Goal: Task Accomplishment & Management: Complete application form

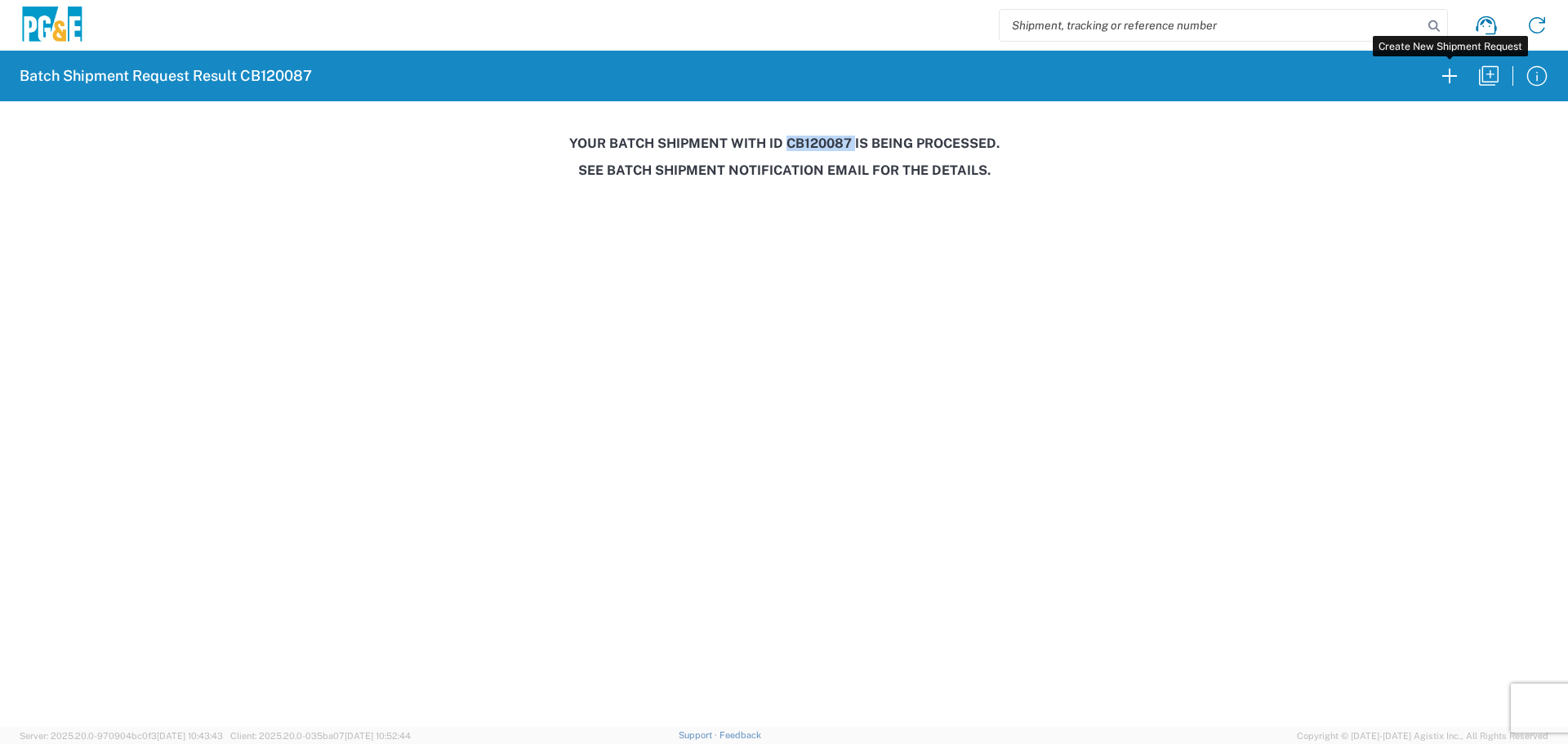
drag, startPoint x: 1446, startPoint y: 69, endPoint x: 1552, endPoint y: 229, distance: 191.9
click at [1447, 69] on icon "button" at bounding box center [1449, 76] width 26 height 26
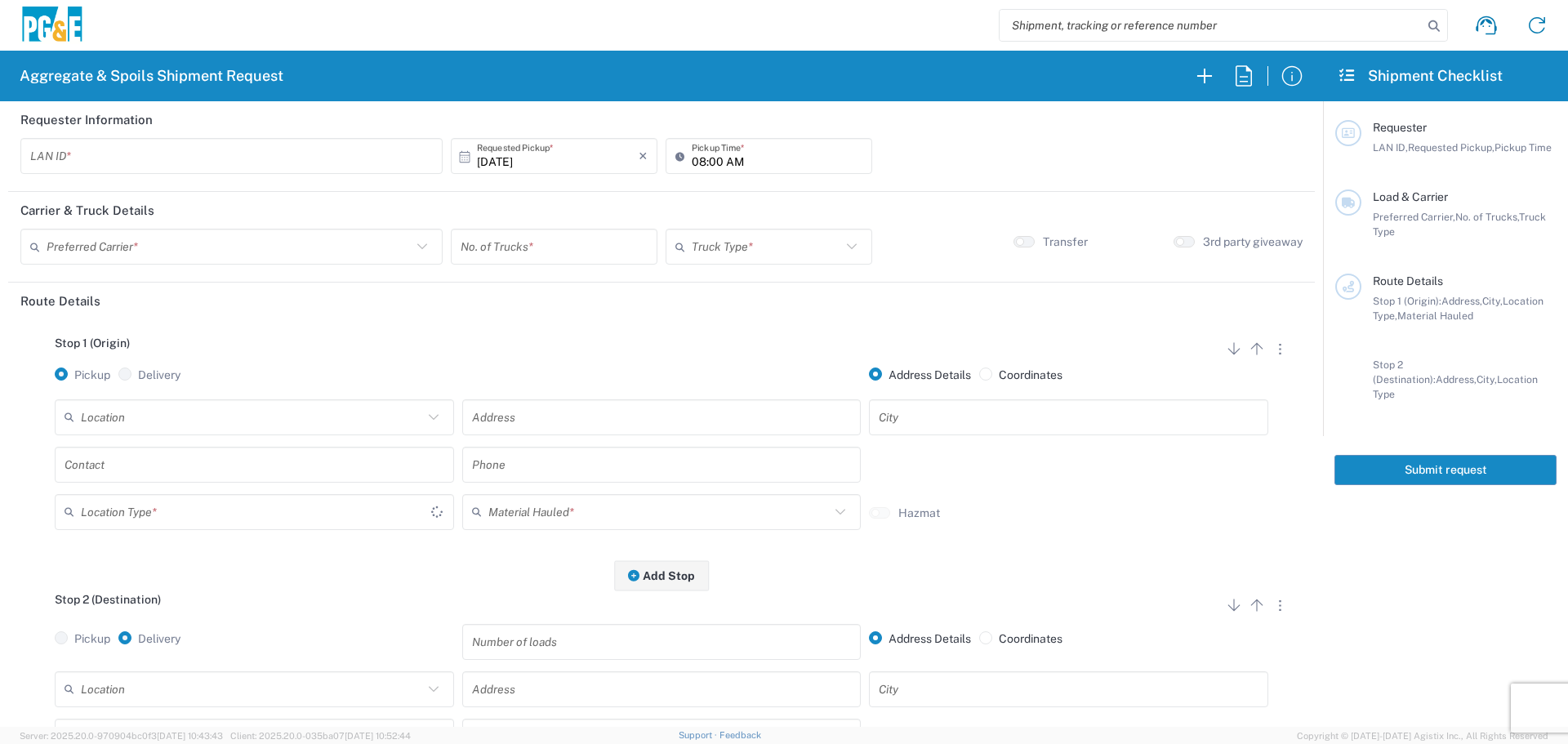
click at [179, 150] on input "text" at bounding box center [232, 156] width 403 height 29
type input "P1BG"
click at [692, 161] on input "08:00 AM" at bounding box center [777, 156] width 171 height 29
type input "07:00 AM"
click at [325, 241] on input "text" at bounding box center [229, 247] width 365 height 29
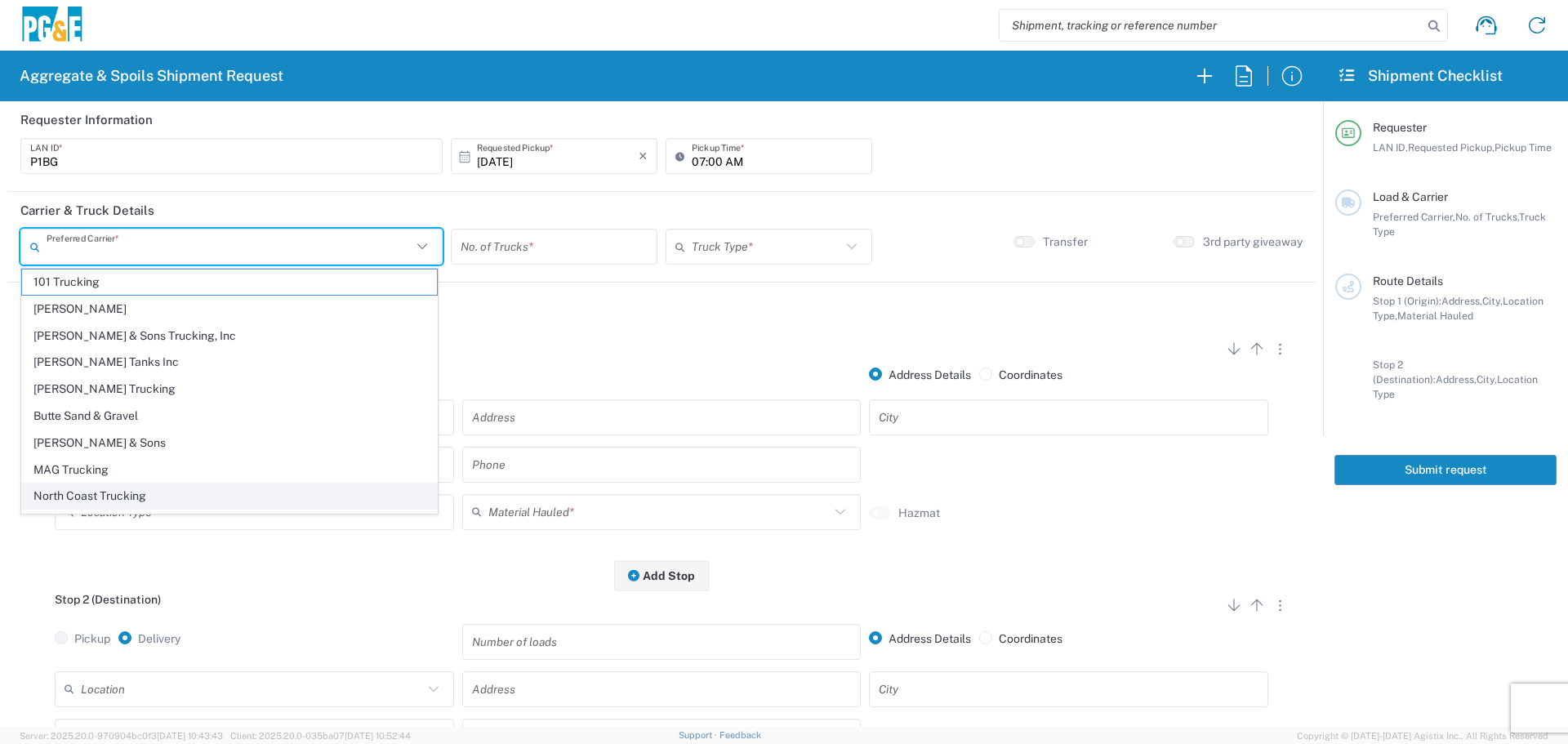
click at [156, 507] on span "North Coast Trucking" at bounding box center [229, 496] width 415 height 25
type input "North Coast Trucking"
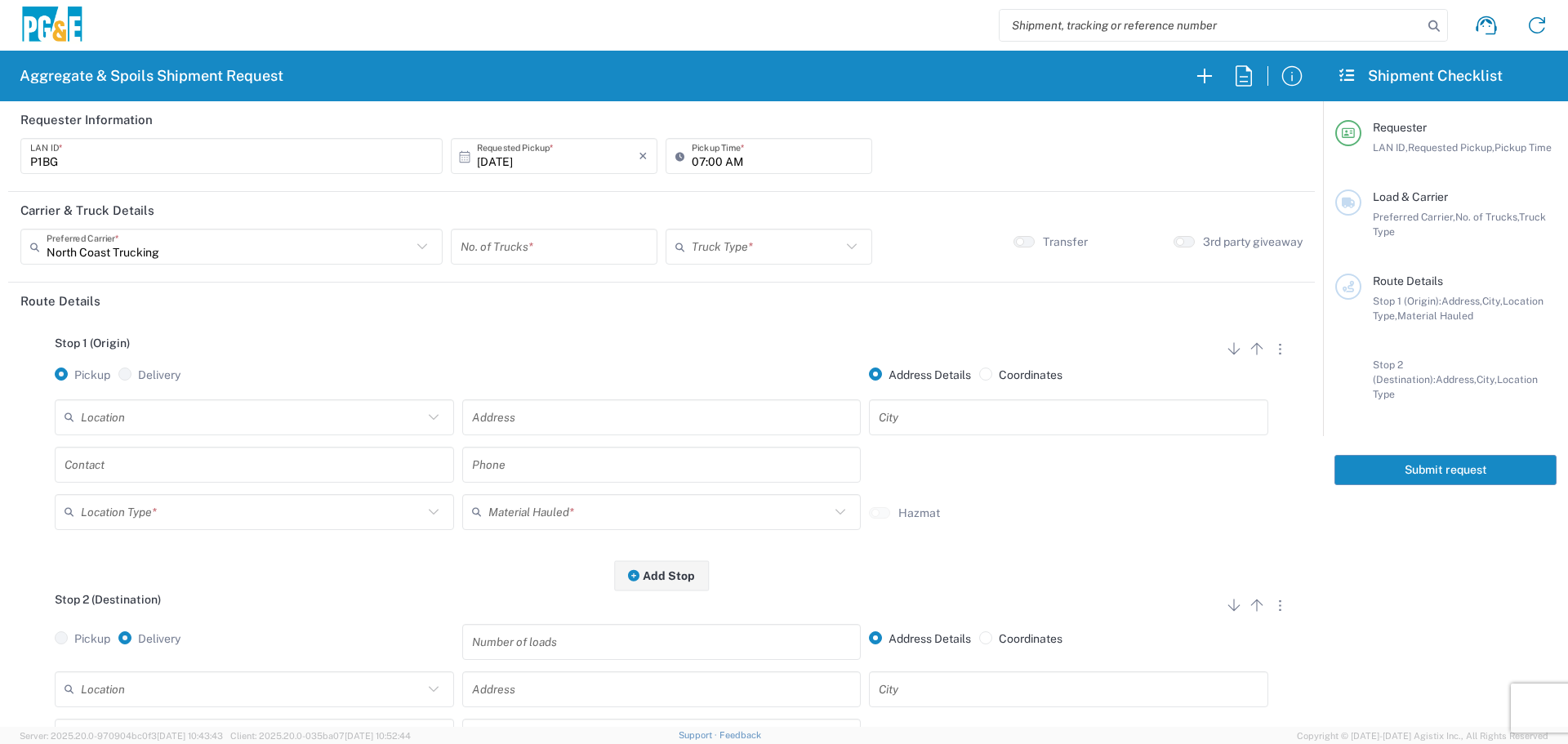
click at [552, 233] on input "number" at bounding box center [554, 247] width 187 height 29
type input "1"
click at [781, 244] on input "text" at bounding box center [767, 247] width 150 height 29
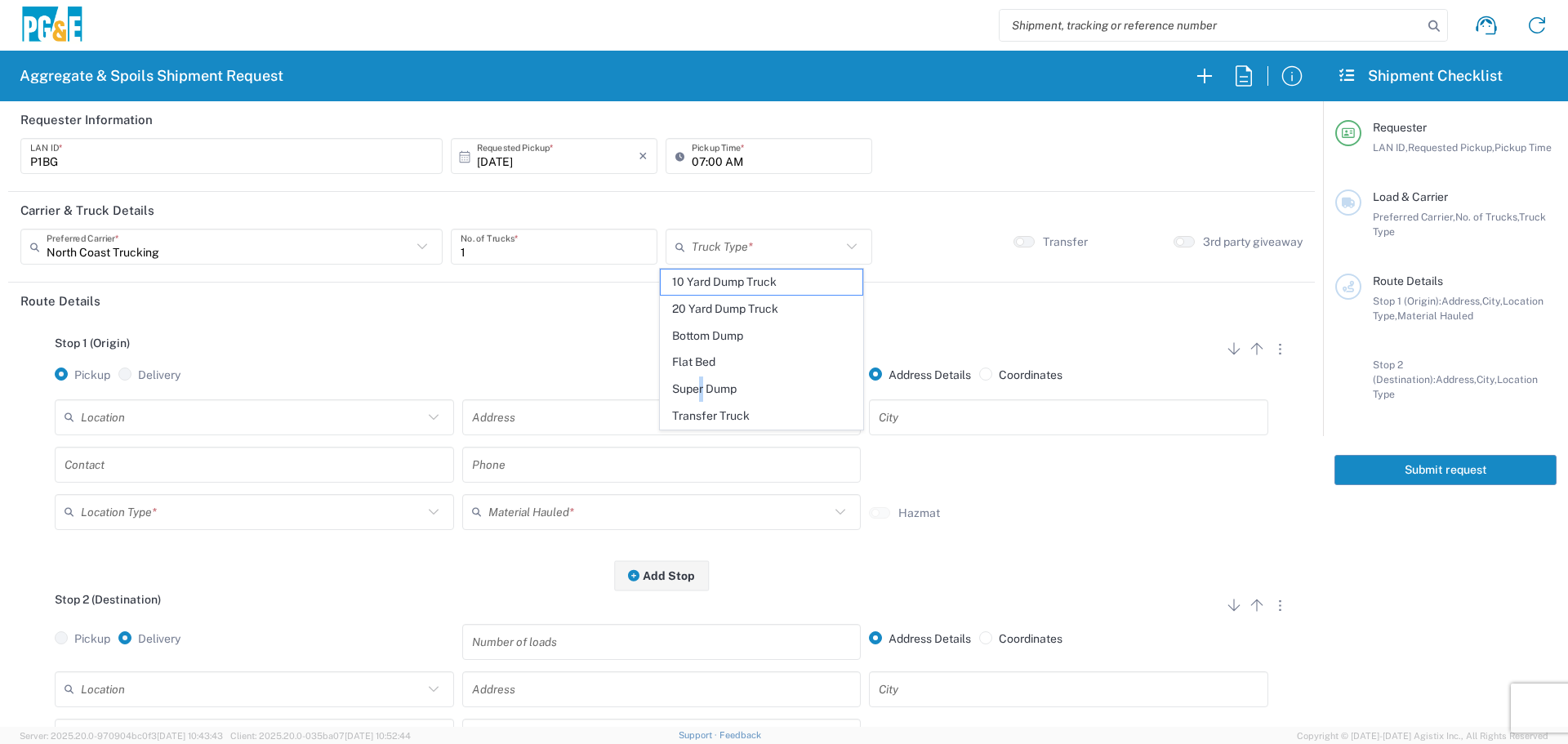
click at [703, 395] on span "Super Dump" at bounding box center [761, 389] width 201 height 25
type input "Super Dump"
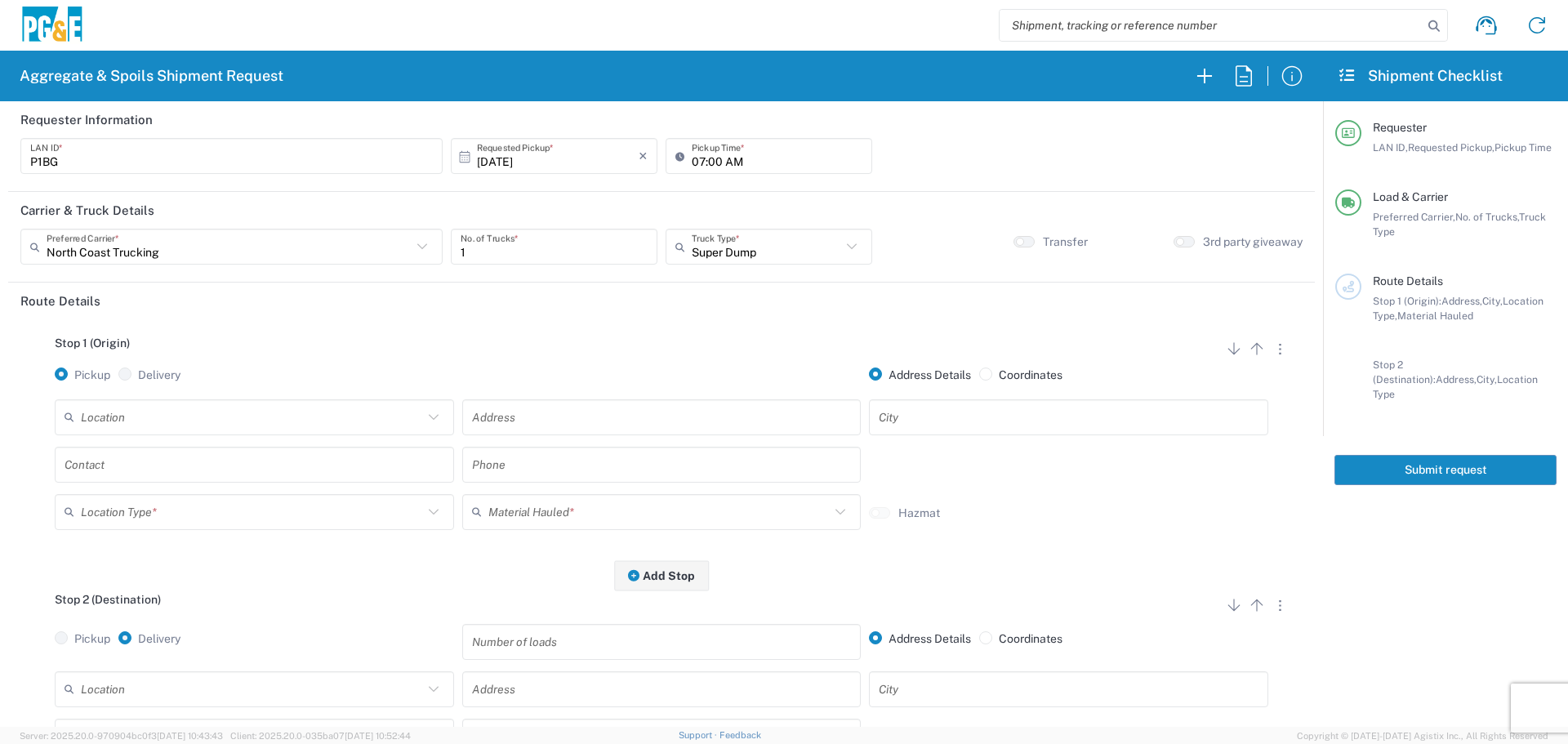
click at [267, 440] on div "Location [STREET_ADDRESS][PERSON_NAME] - Quarry 7/11 Materials - [GEOGRAPHIC_DA…" at bounding box center [254, 423] width 407 height 47
click at [279, 422] on input "text" at bounding box center [251, 417] width 342 height 29
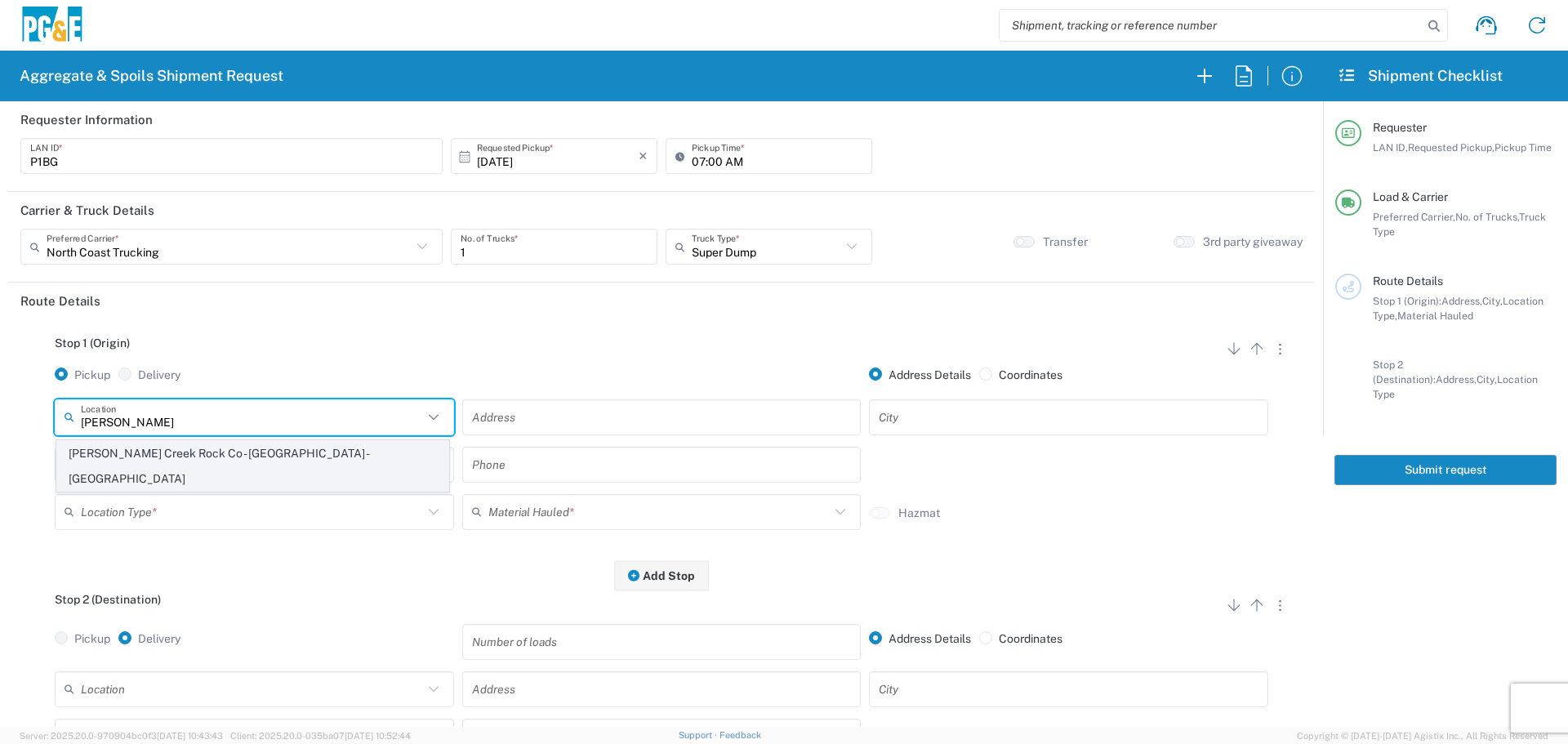
click at [239, 455] on span "[PERSON_NAME] Creek Rock Co - [GEOGRAPHIC_DATA] - [GEOGRAPHIC_DATA]" at bounding box center [253, 466] width 391 height 51
type input "[PERSON_NAME] Creek Rock Co - [GEOGRAPHIC_DATA] - [GEOGRAPHIC_DATA]"
type input "[STREET_ADDRESS]"
type input "Corning"
type input "Quarry"
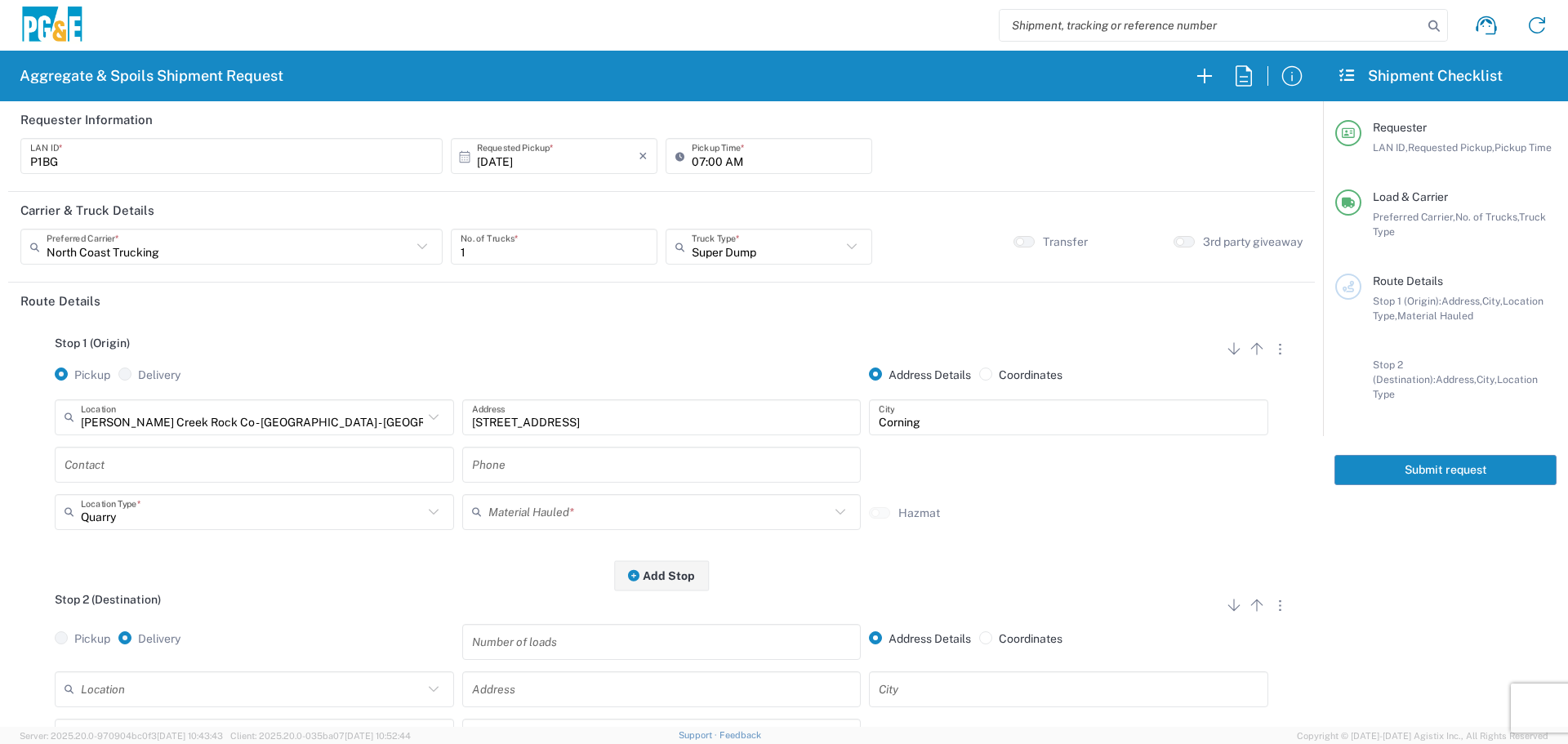
click at [576, 523] on input "text" at bounding box center [659, 512] width 342 height 29
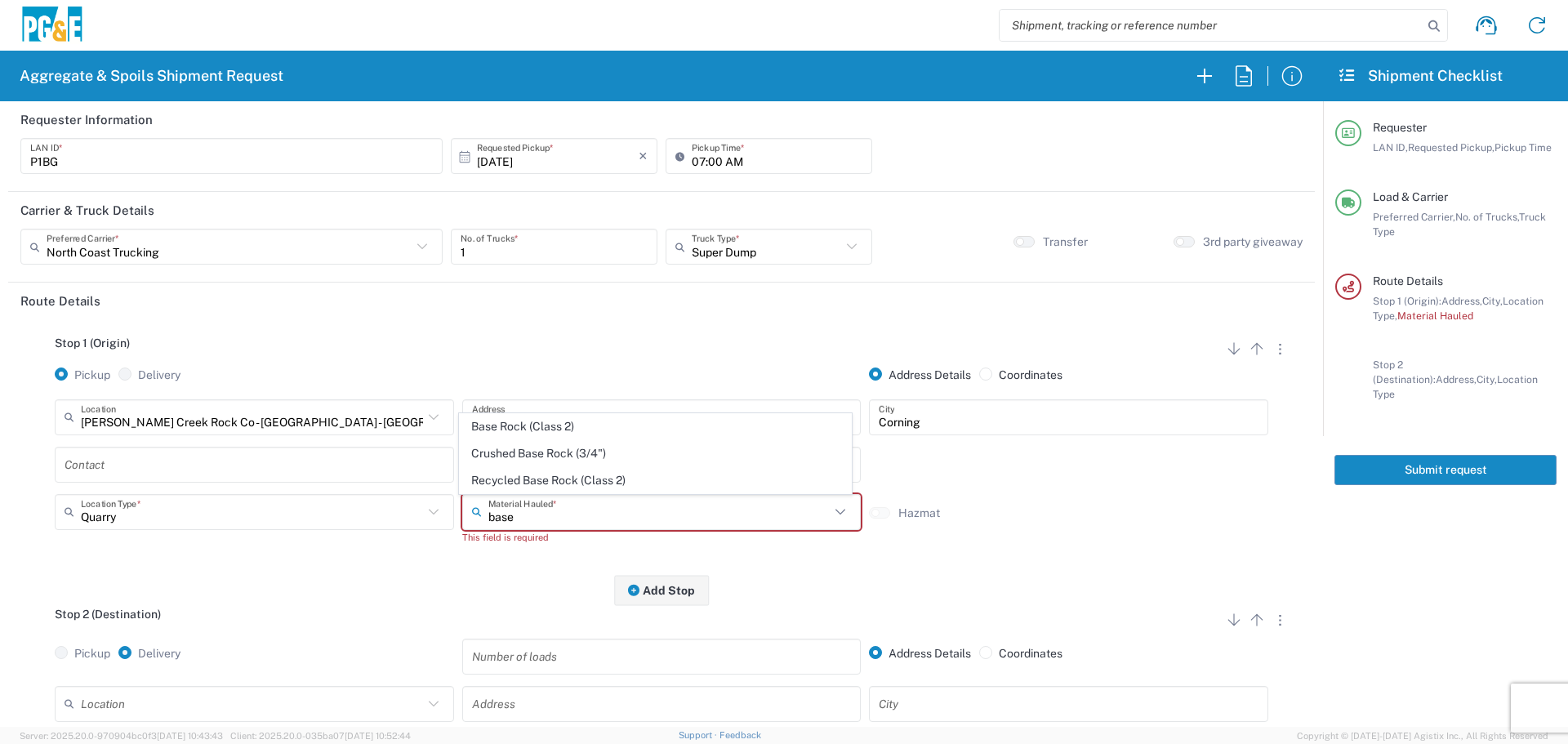
click at [577, 414] on span "Base Rock (Class 2)" at bounding box center [656, 427] width 391 height 25
type input "Base Rock (Class 2)"
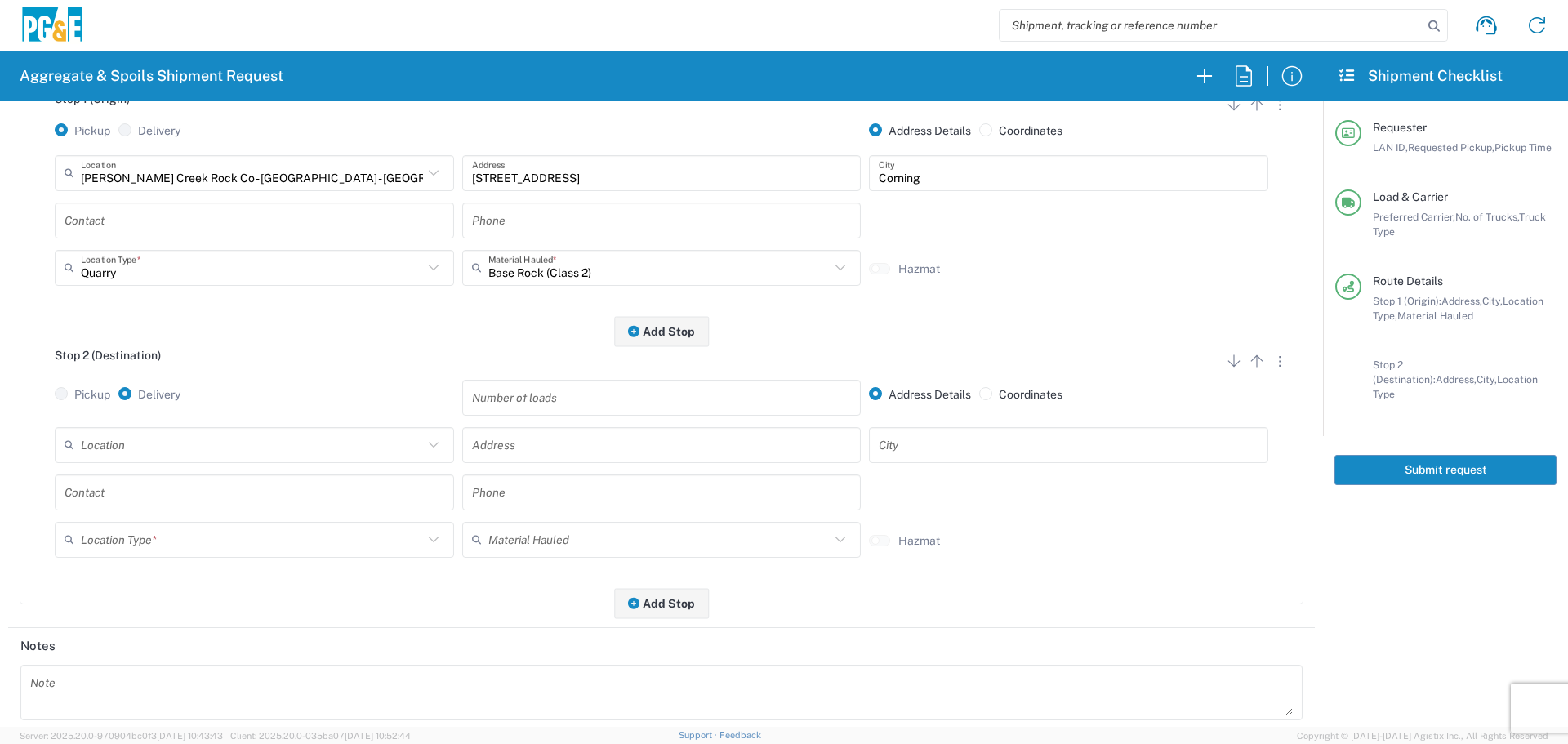
scroll to position [245, 0]
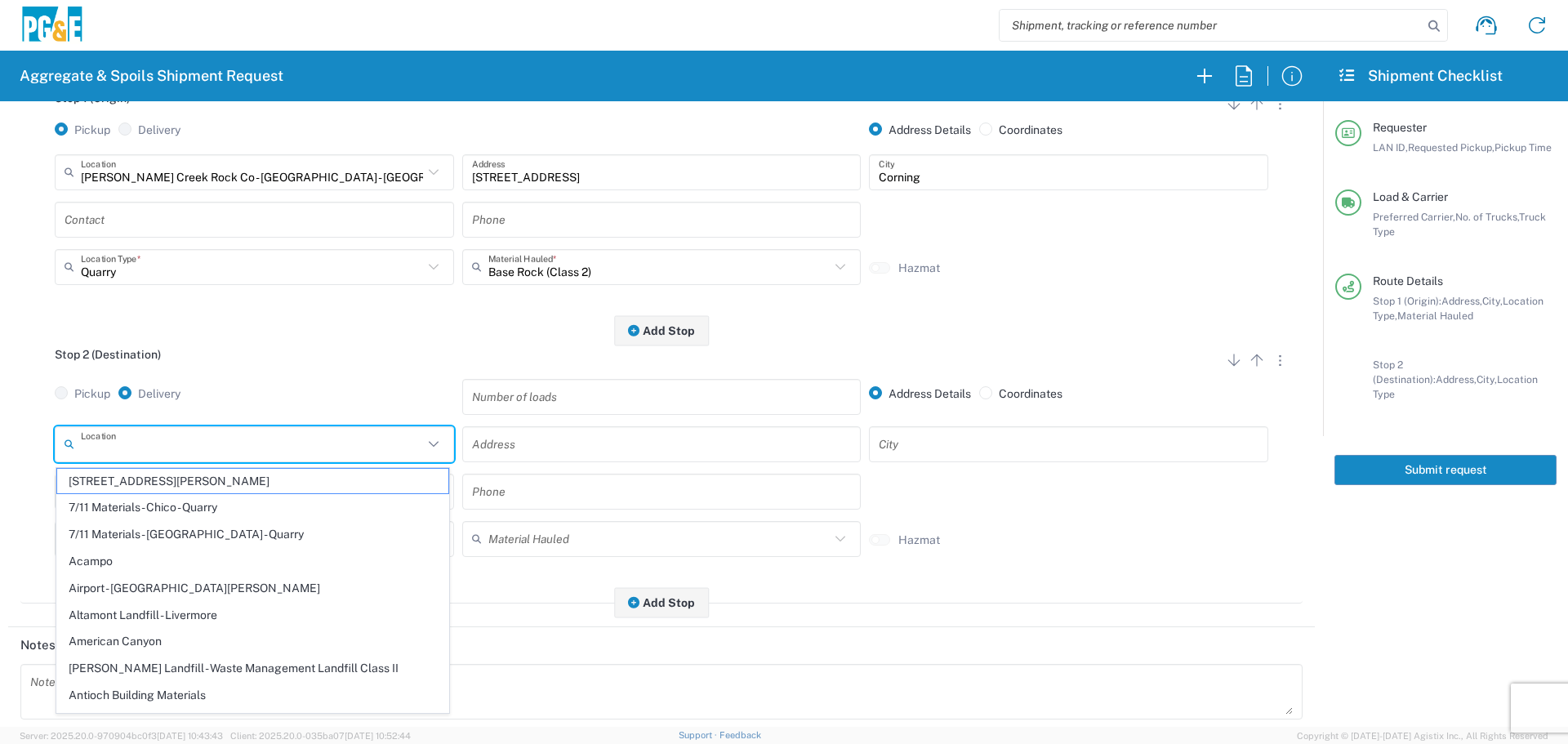
click at [169, 457] on input "text" at bounding box center [251, 444] width 342 height 29
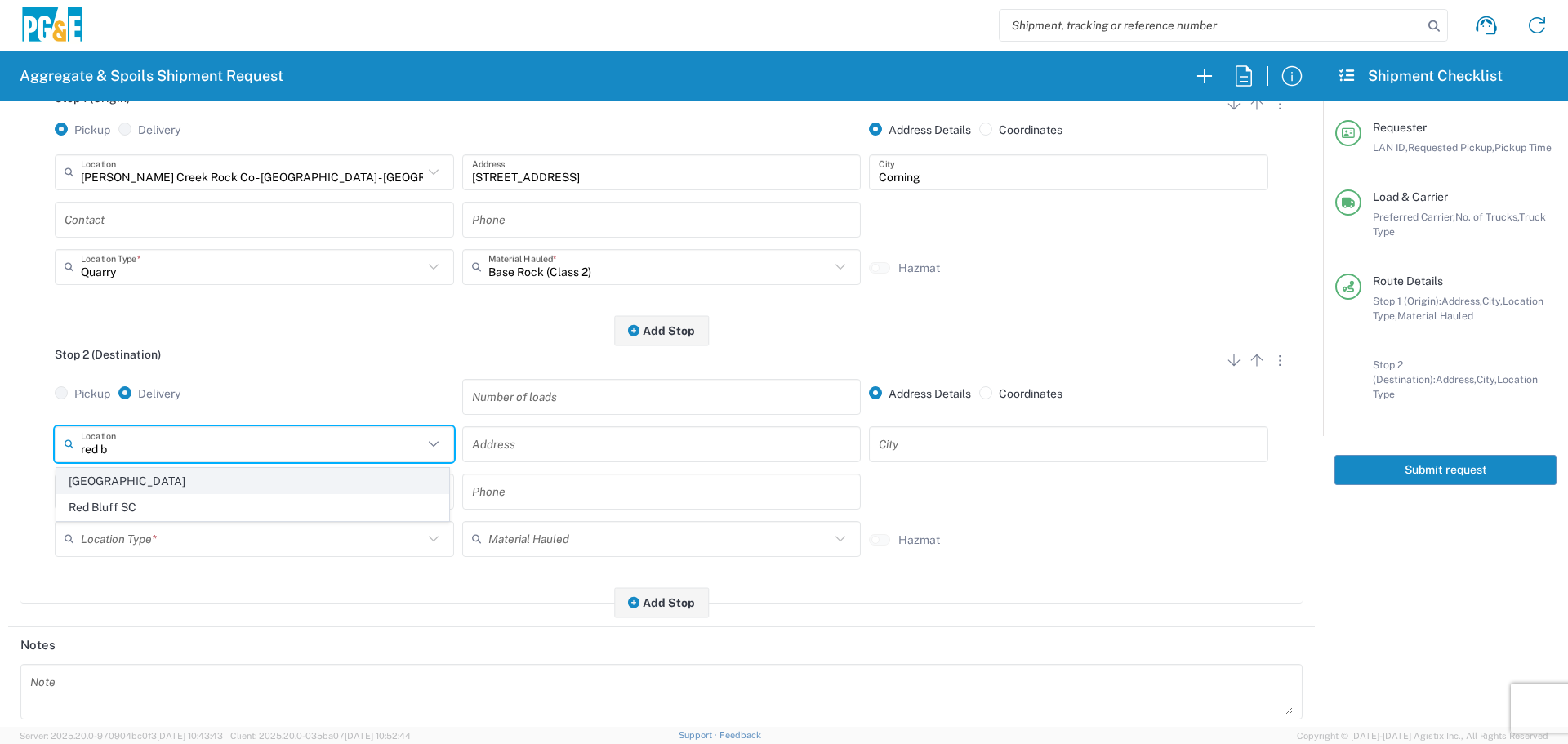
click at [131, 493] on span "[GEOGRAPHIC_DATA]" at bounding box center [253, 481] width 391 height 25
type input "[GEOGRAPHIC_DATA]"
type input "[STREET_ADDRESS]"
type input "[GEOGRAPHIC_DATA]"
type input "Business No Loading Dock"
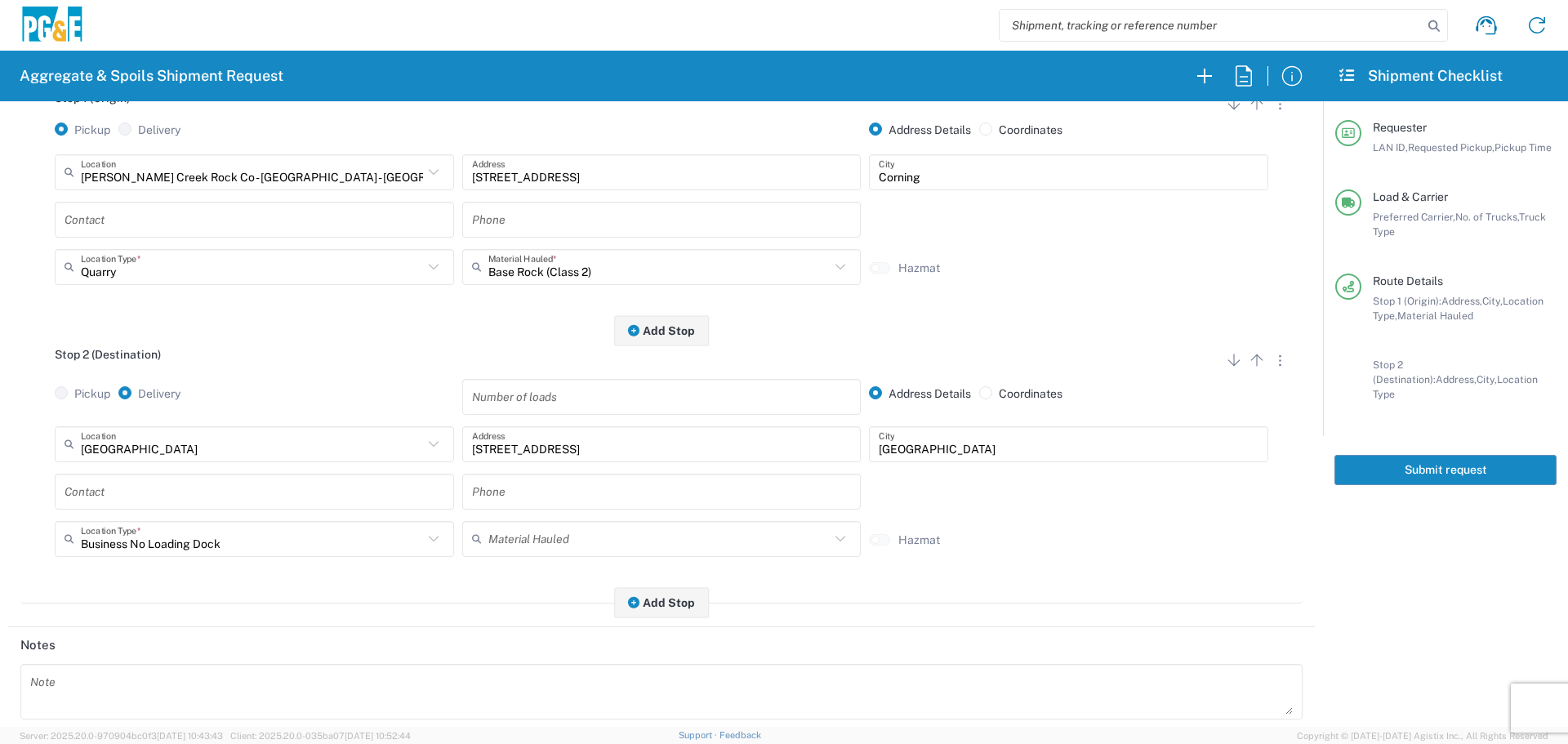
click at [267, 508] on div "Contact" at bounding box center [254, 491] width 400 height 35
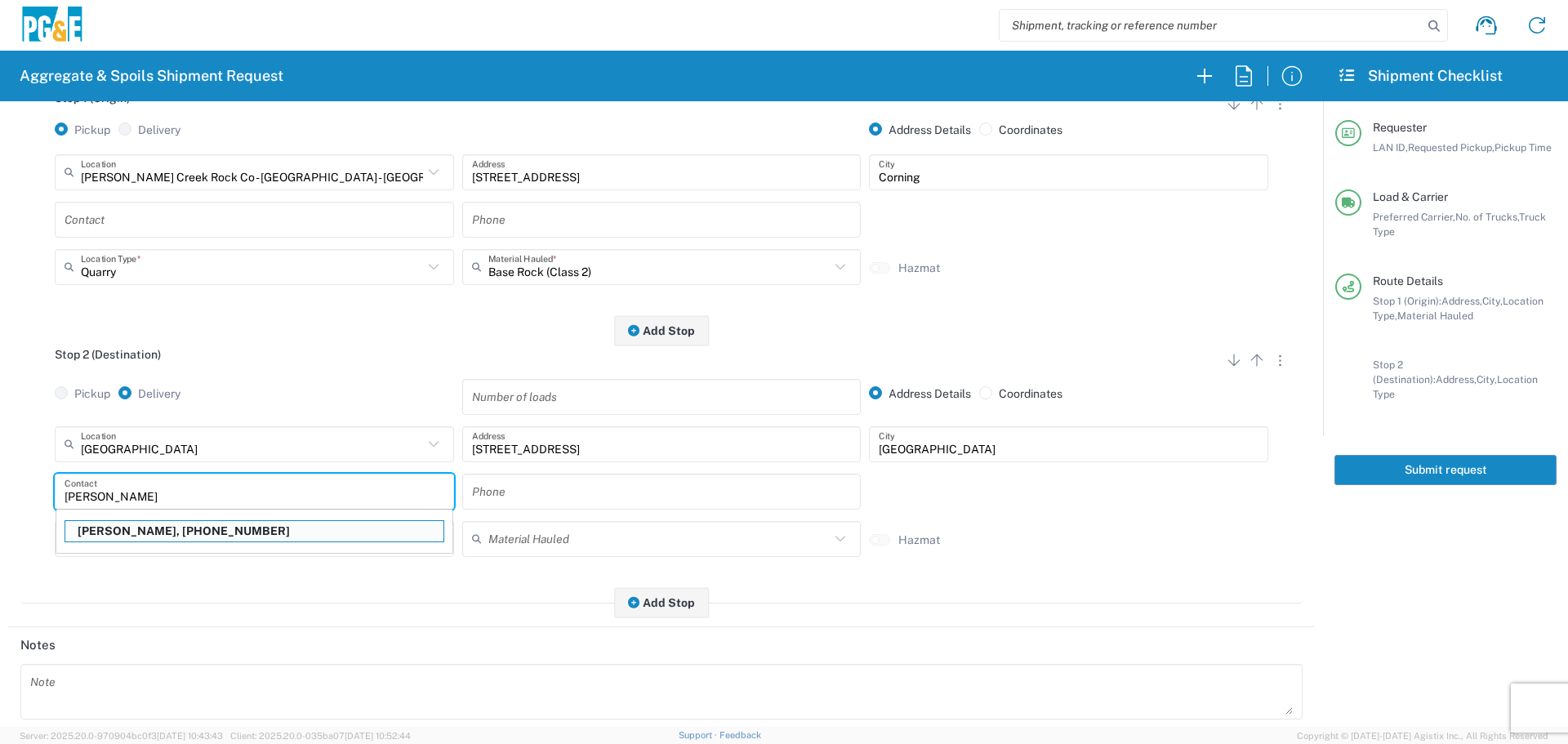
type input "[PERSON_NAME]"
type input "[PHONE_NUMBER]"
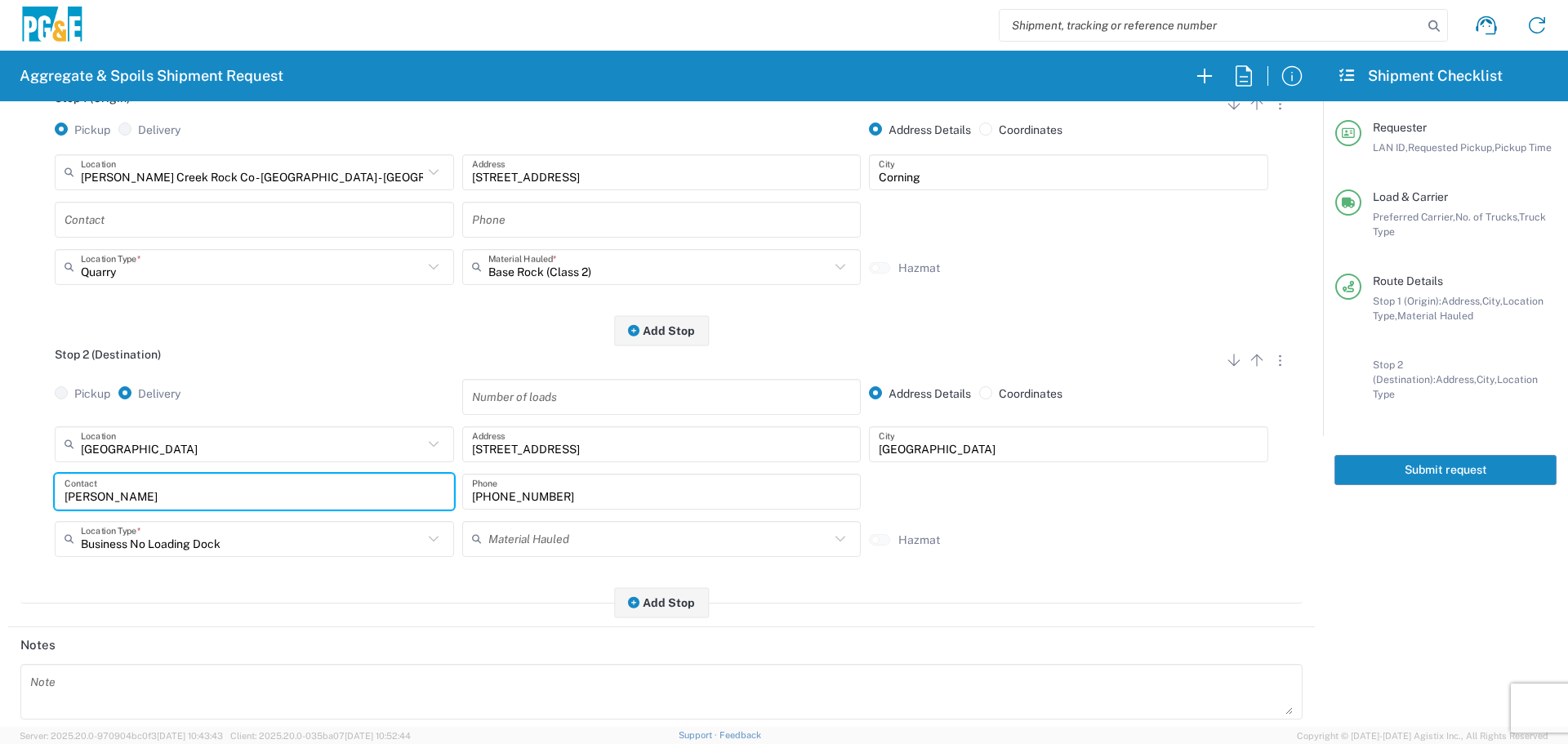
scroll to position [506, 0]
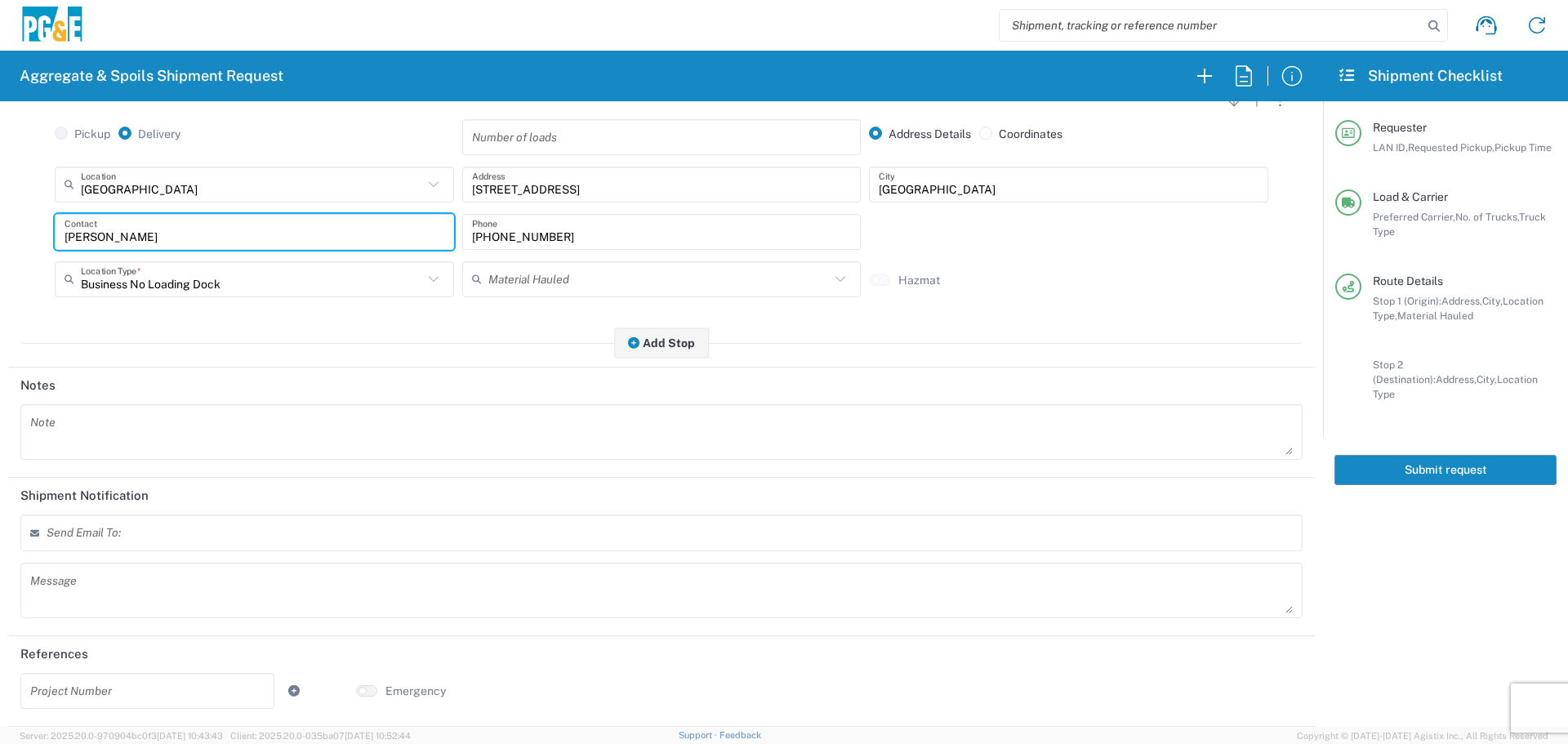
type input "[PERSON_NAME]"
click at [103, 531] on form at bounding box center [127, 539] width 159 height 15
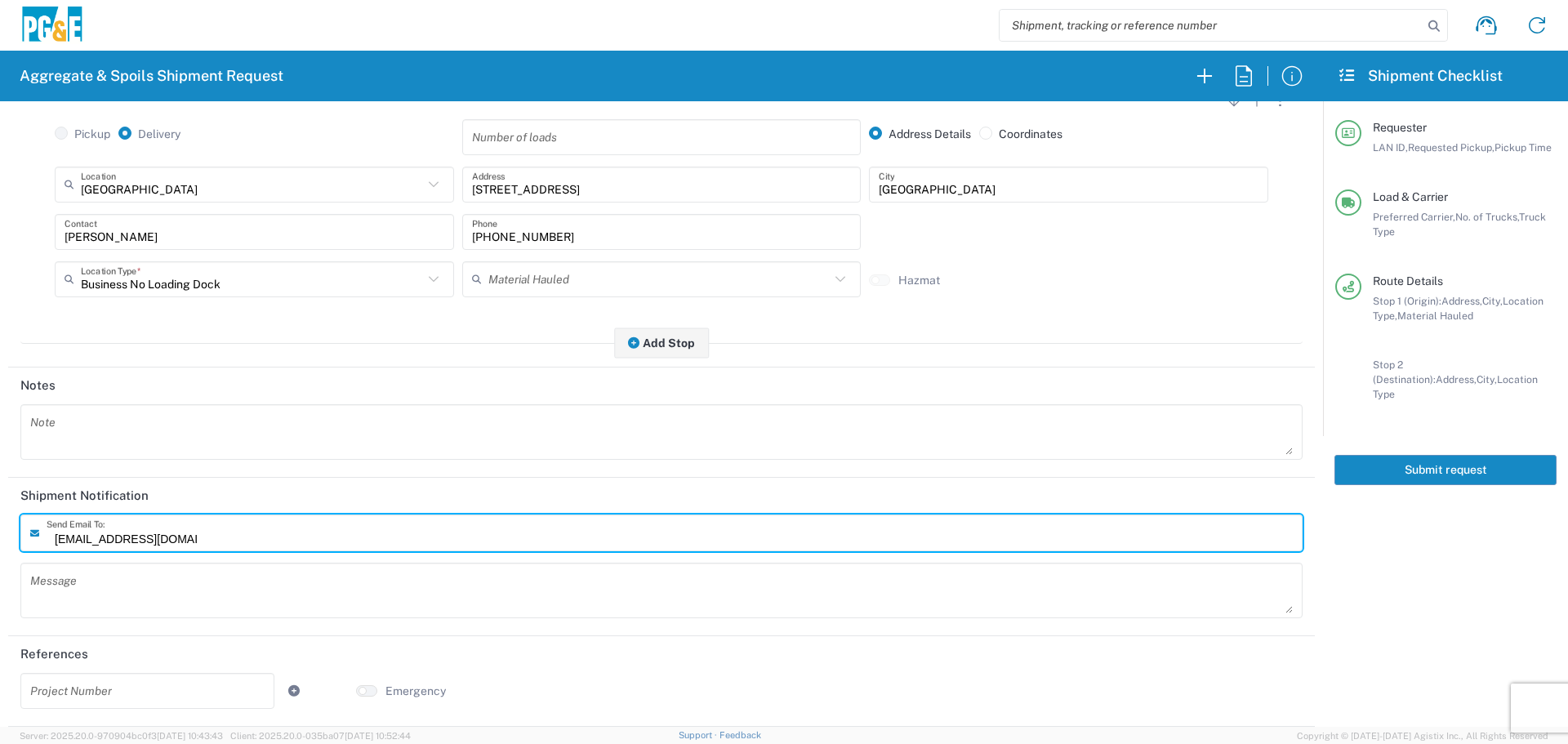
type input "[EMAIL_ADDRESS][DOMAIN_NAME]"
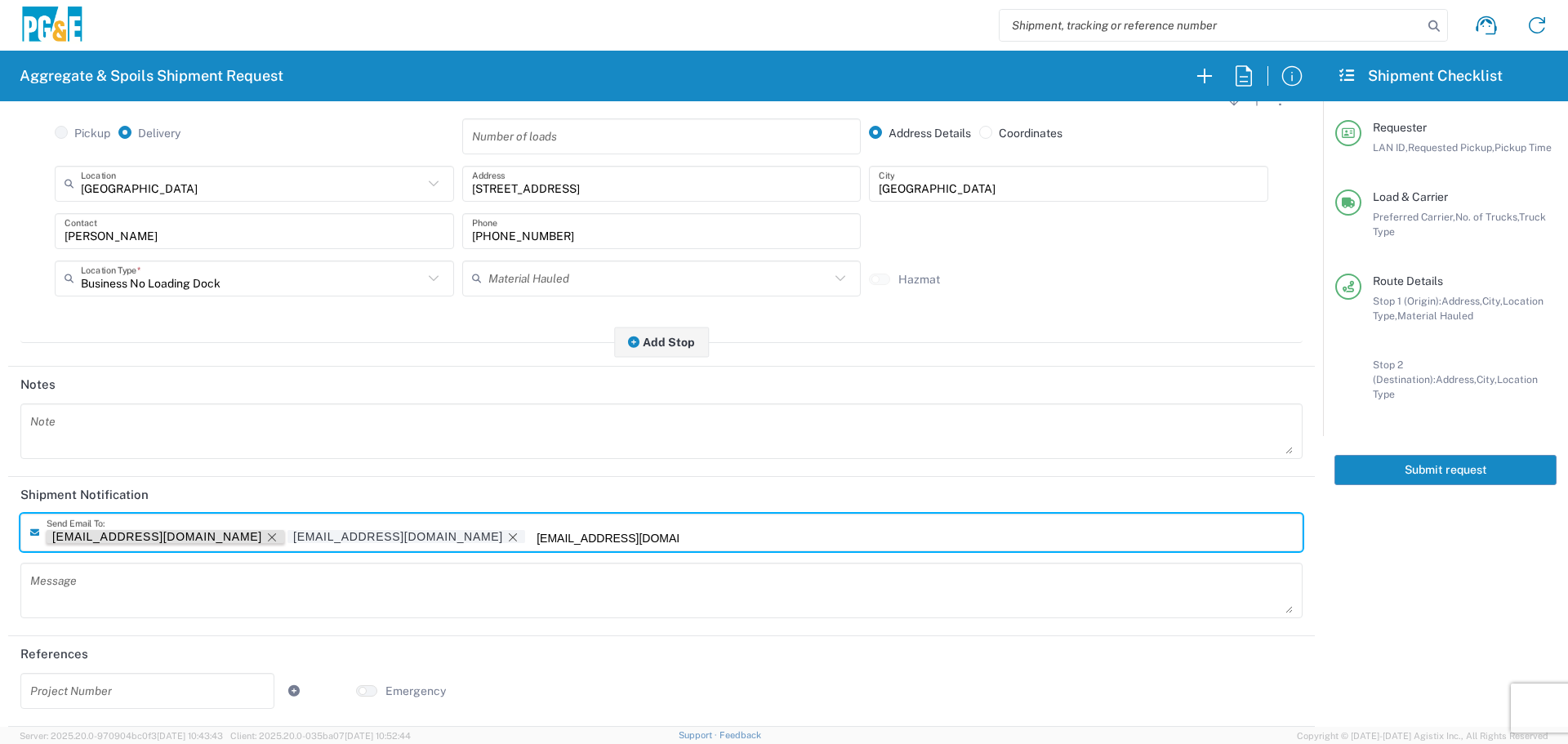
type input "[EMAIL_ADDRESS][DOMAIN_NAME]"
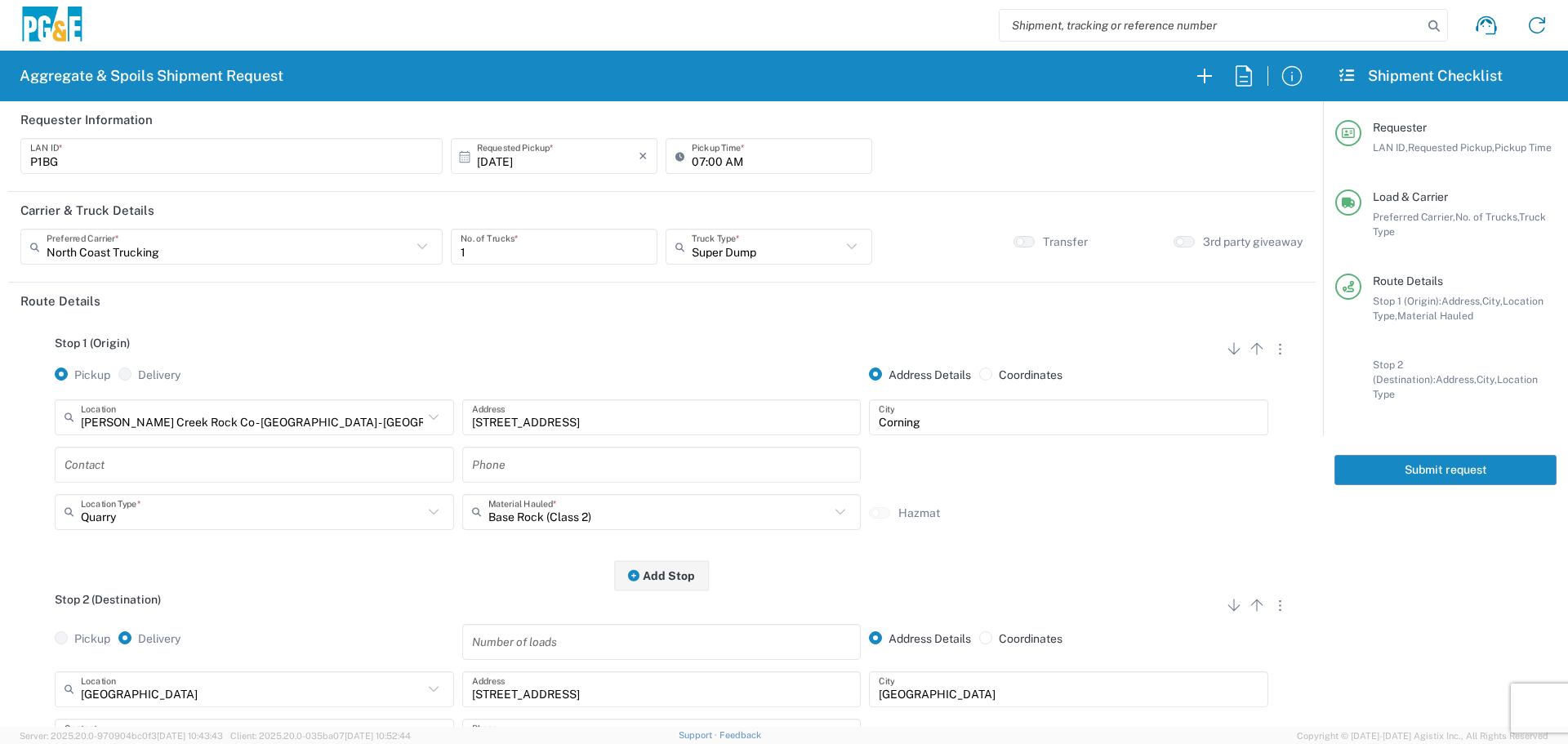
drag, startPoint x: 1410, startPoint y: 451, endPoint x: 1304, endPoint y: 489, distance: 112.6
click at [1410, 455] on button "Submit request" at bounding box center [1445, 471] width 222 height 31
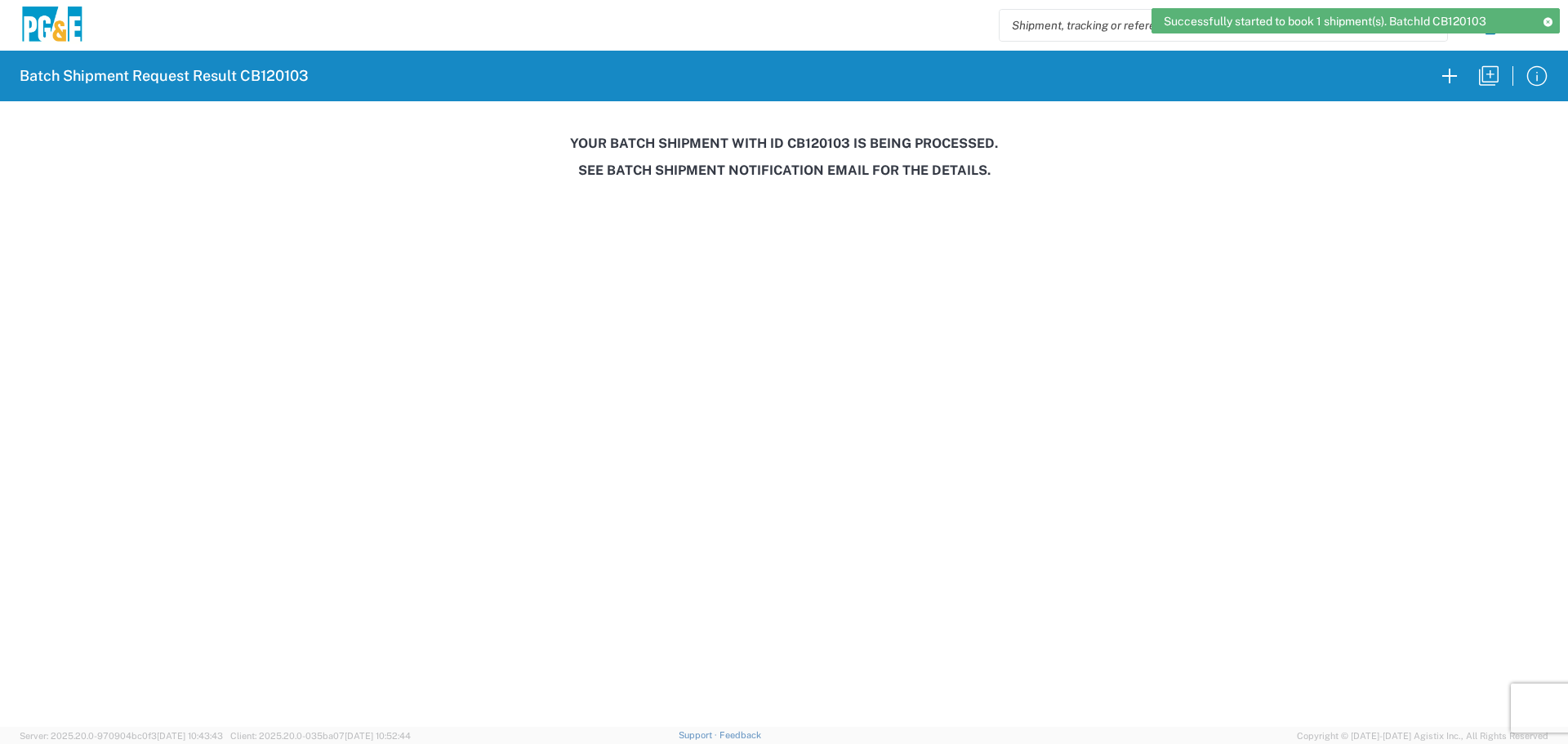
click at [817, 132] on agx-pge-spoils-result "Batch Shipment Request Result CB120103 Your batch shipment with id CB120103 is …" at bounding box center [784, 117] width 1568 height 133
click at [818, 132] on agx-pge-spoils-result "Batch Shipment Request Result CB120103 Your batch shipment with id CB120103 is …" at bounding box center [784, 117] width 1568 height 133
copy h3 "CB120103"
